Goal: Task Accomplishment & Management: Manage account settings

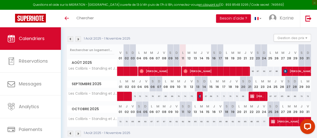
scroll to position [60, 0]
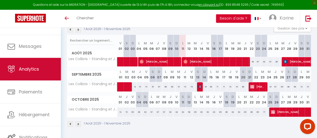
click at [30, 69] on span "Analytics" at bounding box center [29, 69] width 20 height 6
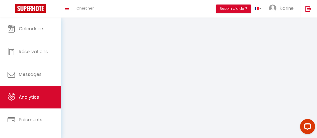
select select "2025"
select select "8"
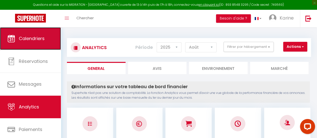
click at [34, 39] on span "Calendriers" at bounding box center [32, 38] width 26 height 6
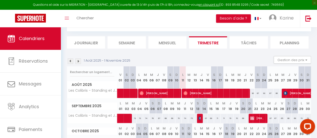
scroll to position [31, 0]
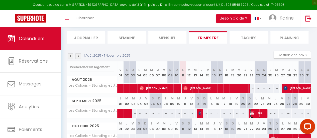
click at [255, 114] on span "[PERSON_NAME]" at bounding box center [257, 114] width 14 height 10
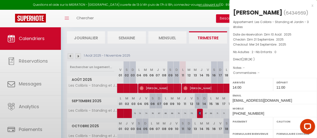
select select "OK"
select select "KO"
select select "0"
select select "1"
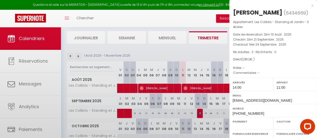
select select
select select "11613"
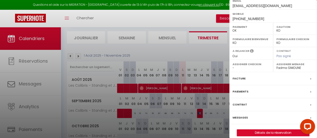
scroll to position [99, 0]
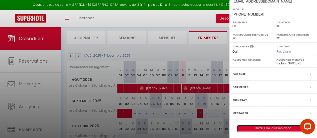
click at [251, 126] on link "Détails de la réservation" at bounding box center [273, 128] width 72 height 7
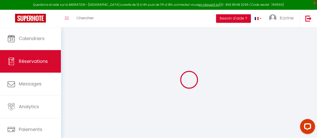
select select
checkbox input "false"
select select
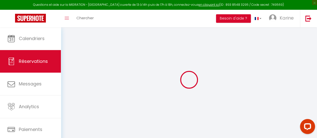
select select
checkbox input "false"
select select
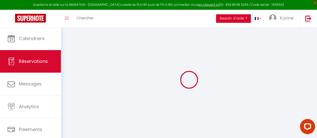
select select
checkbox input "false"
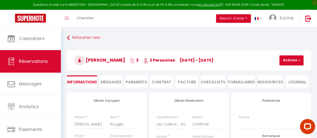
select select
type input "80"
type input "7.2"
select select
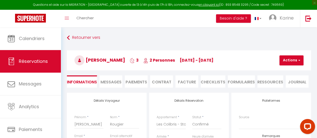
checkbox input "false"
select select
checkbox input "false"
select select "14:00"
select select "11:00"
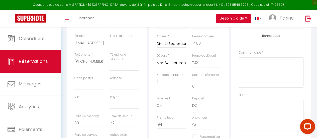
scroll to position [102, 0]
click at [115, 85] on input "Adresse" at bounding box center [124, 84] width 29 height 9
type input "4"
select select
checkbox input "false"
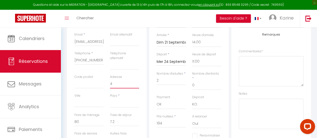
type input "4"
select select
checkbox input "false"
type input "4 R"
select select
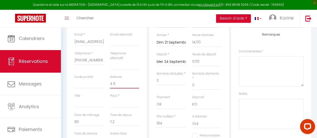
checkbox input "false"
type input "4 Rr"
select select
checkbox input "false"
type input "4 R"
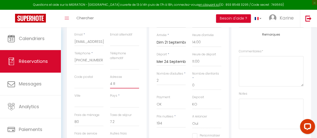
select select
checkbox input "false"
type input "4 Ru"
select select
checkbox input "false"
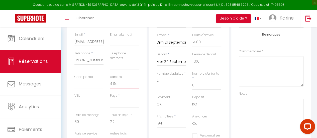
type input "4 Rue"
select select
checkbox input "false"
type input "4 Rue"
select select
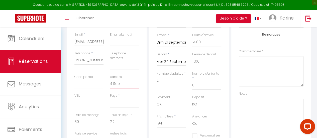
checkbox input "false"
type input "[STREET_ADDRESS]"
select select
checkbox input "false"
type input "[STREET_ADDRESS]"
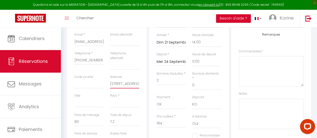
select select
checkbox input "false"
type input "[STREET_ADDRESS]"
select select
checkbox input "false"
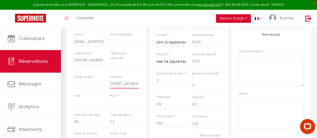
type input "[STREET_ADDRESS]"
select select
checkbox input "false"
type input "[STREET_ADDRESS]"
select select
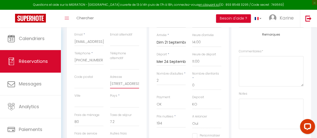
checkbox input "false"
type input "[STREET_ADDRESS]"
select select
checkbox input "false"
type input "[STREET_ADDRESS]"
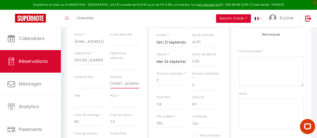
select select
checkbox input "false"
type input "[STREET_ADDRESS]"
select select
checkbox input "false"
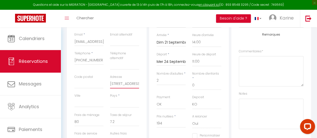
type input "[STREET_ADDRESS]"
select select
checkbox input "false"
type input "[STREET_ADDRESS]"
select select
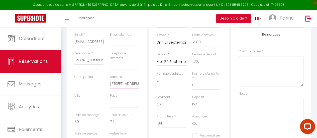
checkbox input "false"
type input "[STREET_ADDRESS]"
select select
checkbox input "false"
type input "[STREET_ADDRESS]"
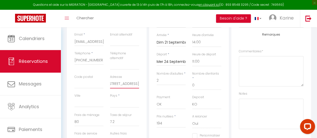
select select
checkbox input "false"
type input "[STREET_ADDRESS]"
select select
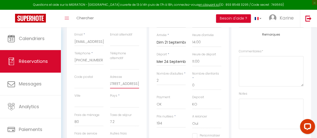
checkbox input "false"
type input "[STREET_ADDRESS][PERSON_NAME]"
select select
checkbox input "false"
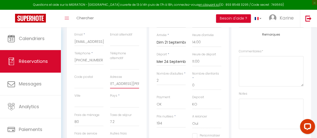
type input "[STREET_ADDRESS][PERSON_NAME]"
select select
checkbox input "false"
type input "[STREET_ADDRESS][PERSON_NAME]"
select select
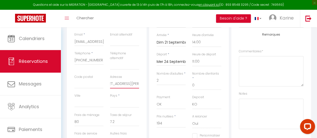
checkbox input "false"
type input "[STREET_ADDRESS][PERSON_NAME]"
select select
checkbox input "false"
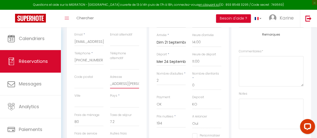
drag, startPoint x: 132, startPoint y: 84, endPoint x: 153, endPoint y: 82, distance: 20.4
click at [153, 82] on div "Détails Voyageur Prénom * [PERSON_NAME] * Rougier Email * [EMAIL_ADDRESS][DOMAI…" at bounding box center [189, 86] width 247 height 191
click at [138, 84] on input "[STREET_ADDRESS][PERSON_NAME]" at bounding box center [124, 84] width 29 height 9
type input "[STREET_ADDRESS][PERSON_NAME]"
select select
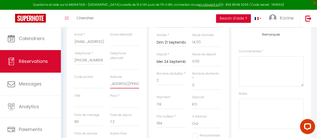
checkbox input "false"
type input "[STREET_ADDRESS][PERSON_NAME]"
select select
checkbox input "false"
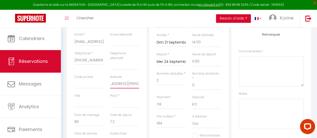
scroll to position [0, 16]
type input "[STREET_ADDRESS][PERSON_NAME]"
select select
checkbox input "false"
type input "[STREET_ADDRESS][PERSON_NAME]"
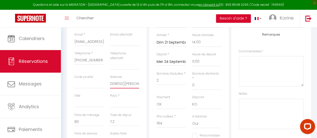
select select
checkbox input "false"
type input "[STREET_ADDRESS][PERSON_NAME]"
select select
checkbox input "false"
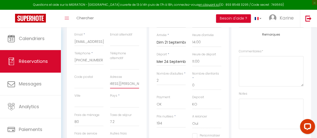
type input "[STREET_ADDRESS][PERSON_NAME]"
select select
checkbox input "false"
type input "[STREET_ADDRESS][PERSON_NAME]"
select select
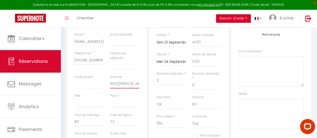
checkbox input "false"
type input "[STREET_ADDRESS][PERSON_NAME]"
select select
checkbox input "false"
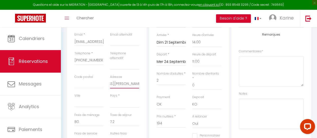
type input "[STREET_ADDRESS][PERSON_NAME]"
click at [84, 83] on input "Code postal" at bounding box center [89, 84] width 29 height 9
type input "ç"
select select
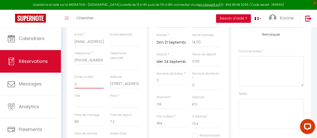
checkbox input "false"
type input "çé"
select select
checkbox input "false"
type input "çé'"
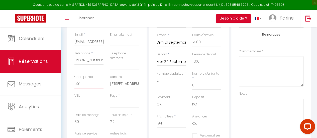
select select
checkbox input "false"
type input "çé'à"
select select
checkbox input "false"
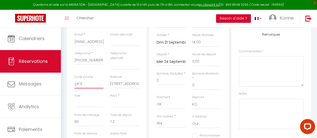
type input "çé'àà"
select select
checkbox input "false"
type input "çé'à"
select select
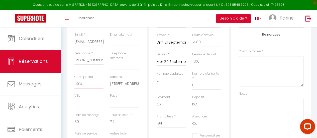
checkbox input "false"
type input "çé'"
select select
checkbox input "false"
type input "çé"
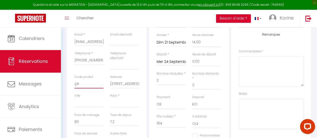
select select
checkbox input "false"
type input "ç"
select select
checkbox input "false"
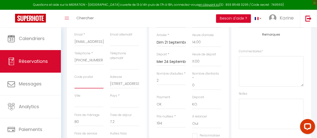
select select
checkbox input "false"
type input "9"
select select
checkbox input "false"
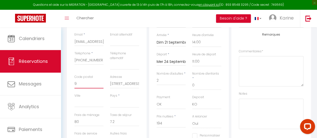
type input "92"
select select
checkbox input "false"
type input "924"
select select
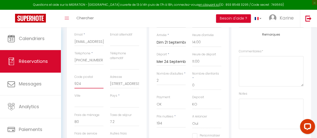
checkbox input "false"
type input "9240"
select select
checkbox input "false"
type input "92400"
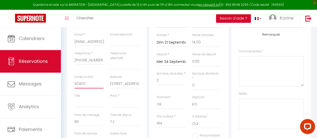
select select
checkbox input "false"
type input "92400"
click at [88, 103] on input "Ville" at bounding box center [89, 102] width 29 height 9
type input "C"
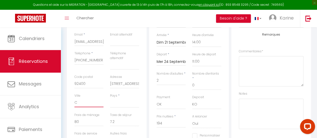
select select
checkbox input "false"
type input "CO"
select select
checkbox input "false"
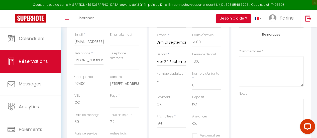
type input "COU"
select select
checkbox input "false"
type input "COUR"
select select
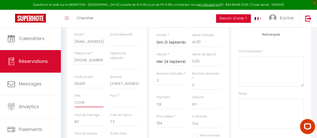
checkbox input "false"
type input "COURB"
select select
checkbox input "false"
type input "COURBE"
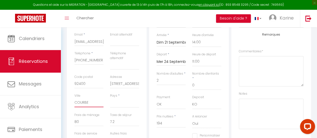
select select
checkbox input "false"
type input "COURBEV"
select select
checkbox input "false"
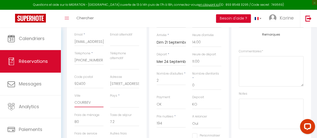
type input "COURBEVO"
select select
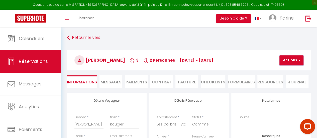
click at [299, 59] on span "button" at bounding box center [298, 60] width 3 height 5
click at [292, 72] on link "Enregistrer" at bounding box center [296, 71] width 40 height 7
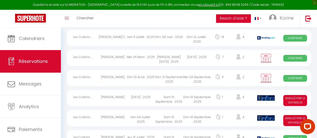
scroll to position [46, 0]
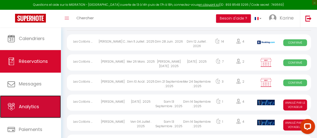
click at [40, 103] on link "Analytics" at bounding box center [30, 107] width 61 height 23
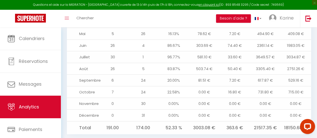
scroll to position [599, 0]
